Goal: Information Seeking & Learning: Find specific page/section

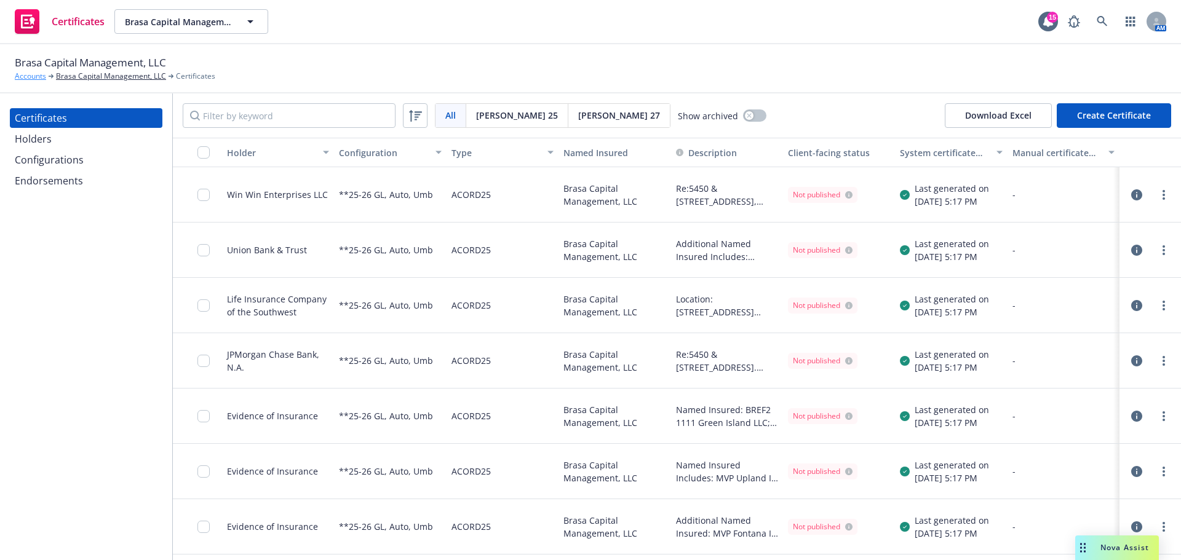
click at [38, 77] on link "Accounts" at bounding box center [30, 76] width 31 height 11
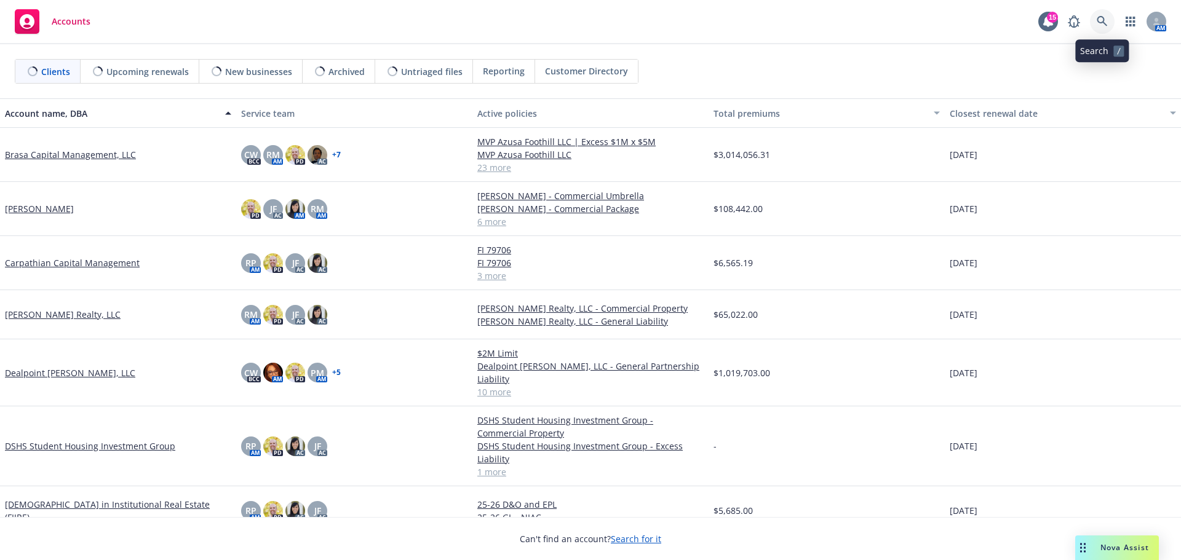
click at [1105, 21] on icon at bounding box center [1102, 21] width 11 height 11
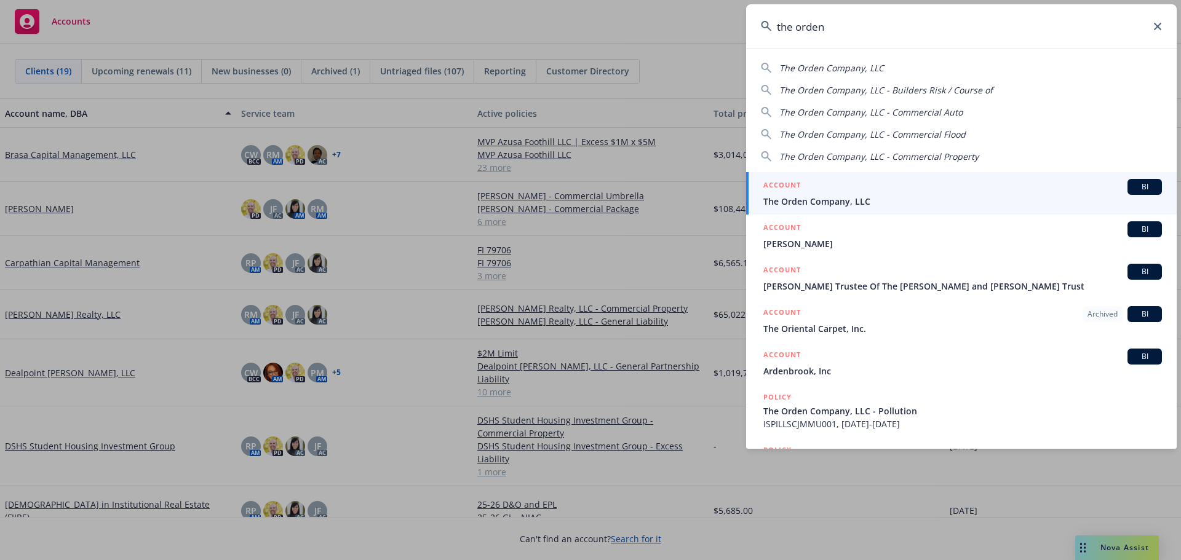
type input "the orden"
click at [826, 188] on div "ACCOUNT BI" at bounding box center [962, 187] width 399 height 16
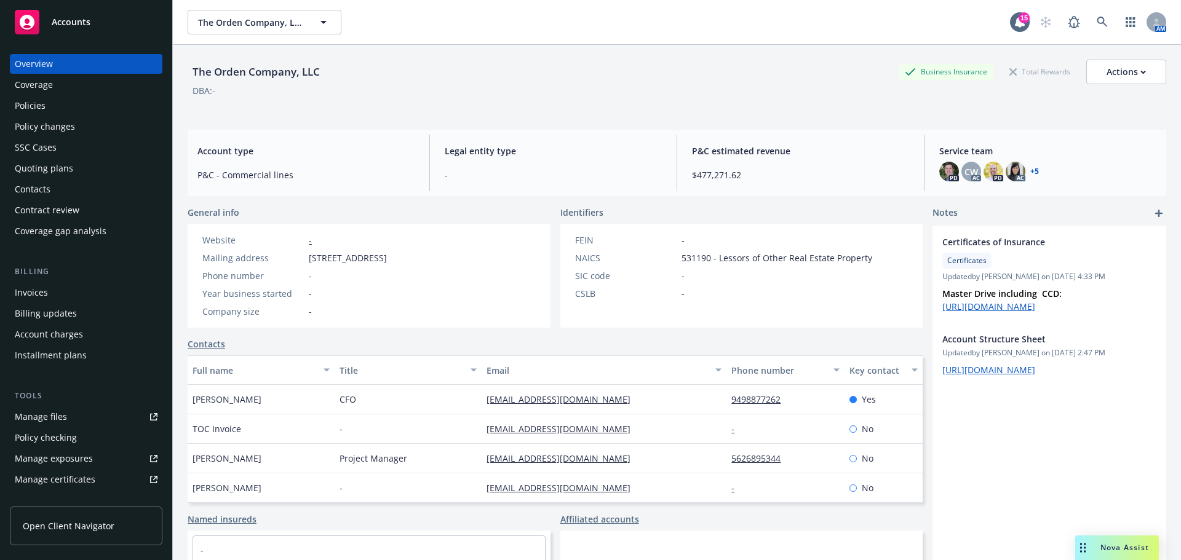
click at [62, 111] on div "Policies" at bounding box center [86, 106] width 143 height 20
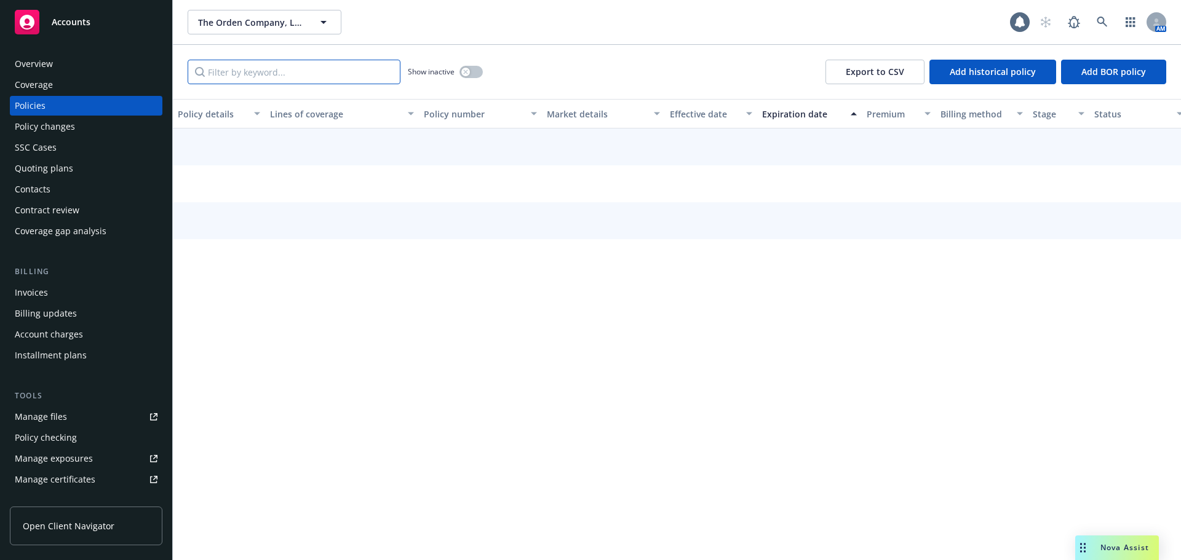
click at [303, 71] on input "Filter by keyword..." at bounding box center [294, 72] width 213 height 25
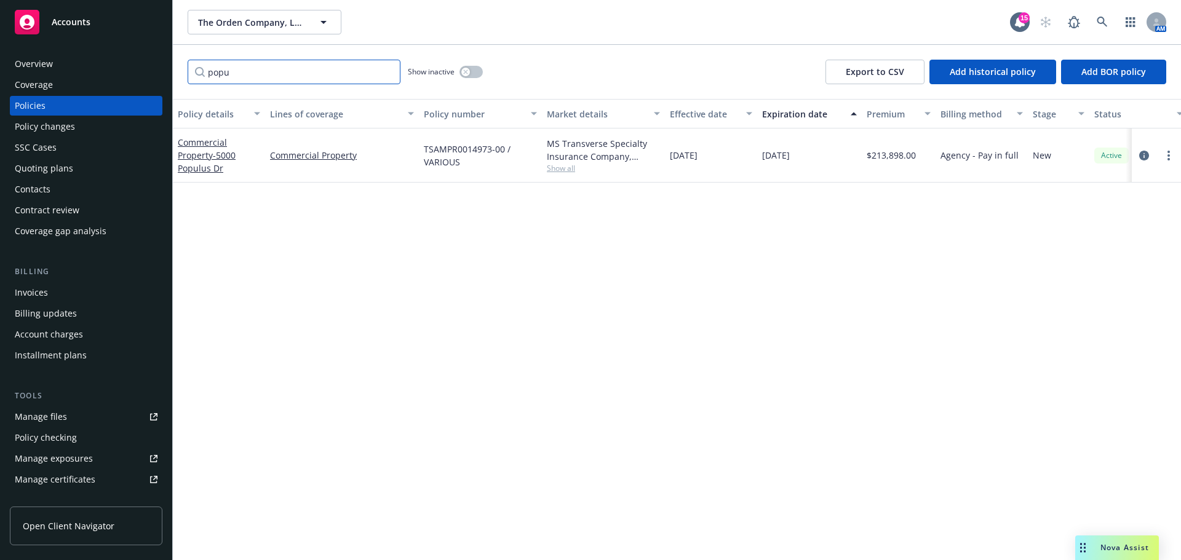
type input "popu"
drag, startPoint x: 423, startPoint y: 147, endPoint x: 502, endPoint y: 149, distance: 79.4
click at [502, 149] on div "TSAMPR0014973-00 / VARIOUS" at bounding box center [480, 156] width 123 height 54
copy span "TSAMPR0014973-00"
click at [1149, 154] on link "circleInformation" at bounding box center [1144, 155] width 15 height 15
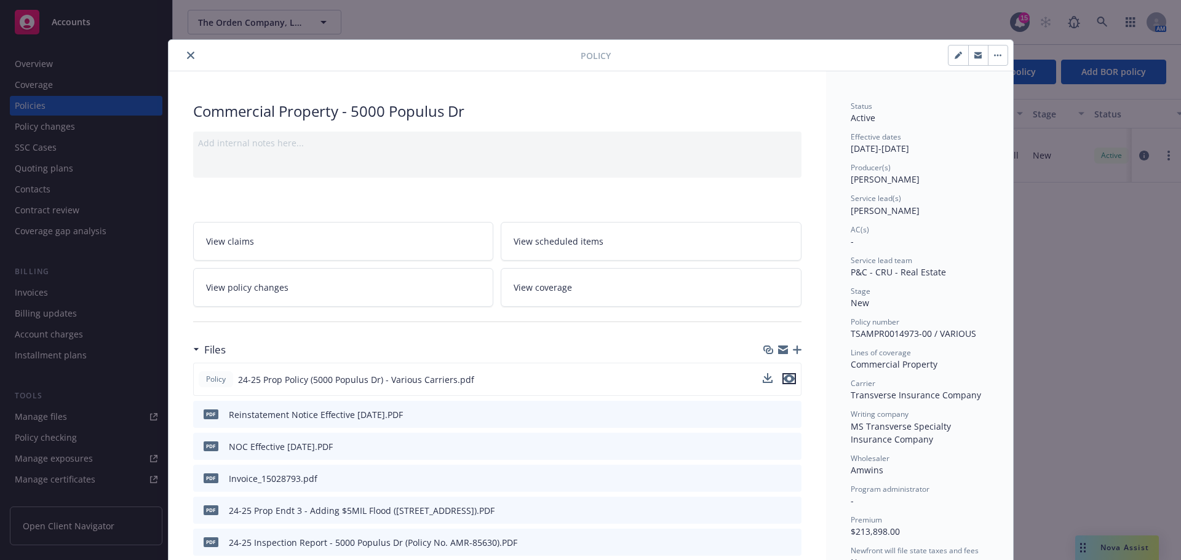
click at [786, 376] on icon "preview file" at bounding box center [789, 379] width 11 height 9
